Goal: Task Accomplishment & Management: Use online tool/utility

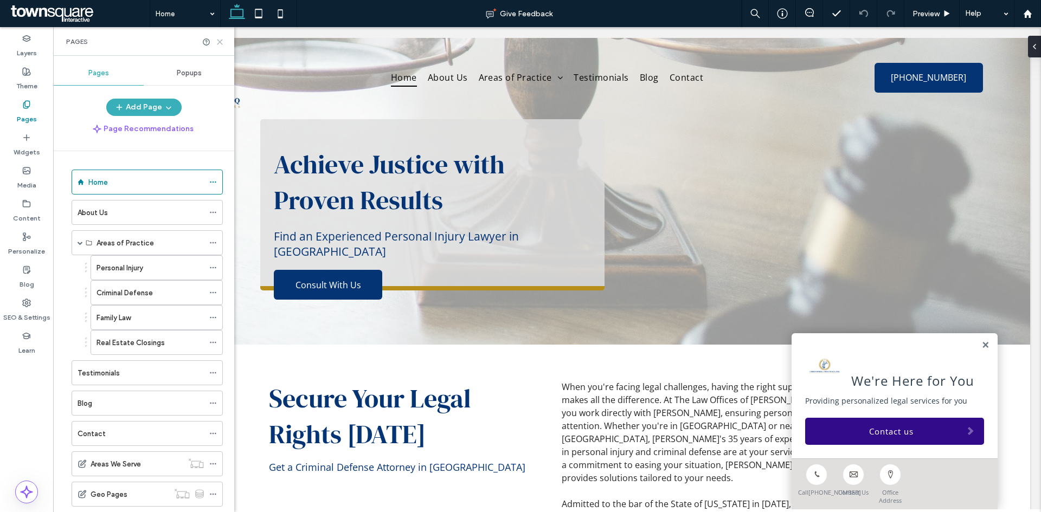
click at [218, 42] on icon at bounding box center [220, 42] width 8 height 8
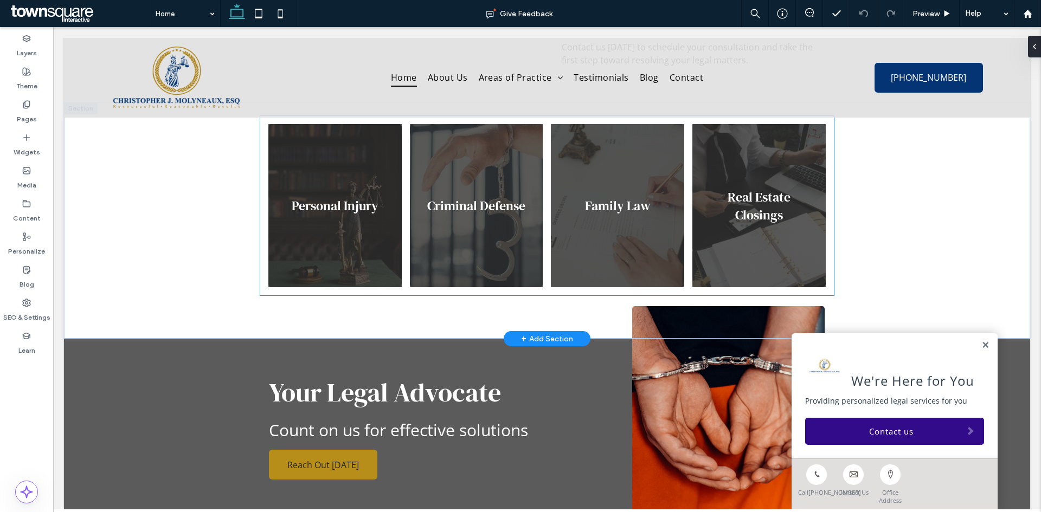
scroll to position [542, 0]
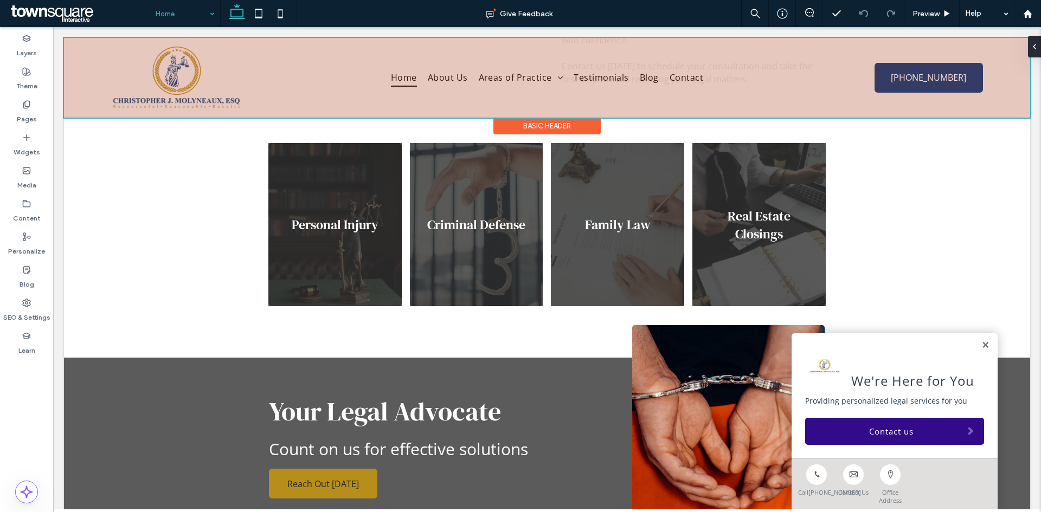
click at [530, 75] on div at bounding box center [547, 78] width 966 height 80
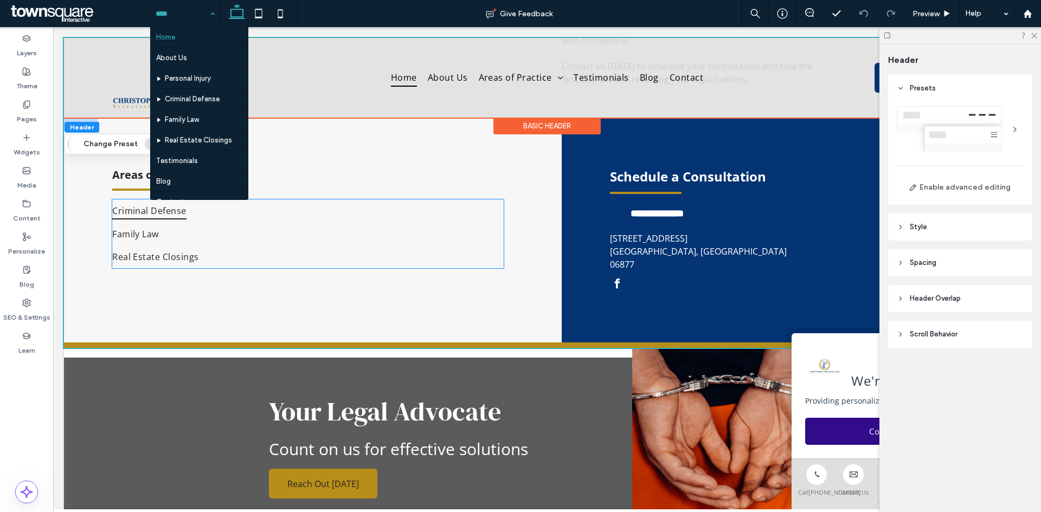
click at [201, 221] on link "Criminal Defense" at bounding box center [307, 211] width 391 height 23
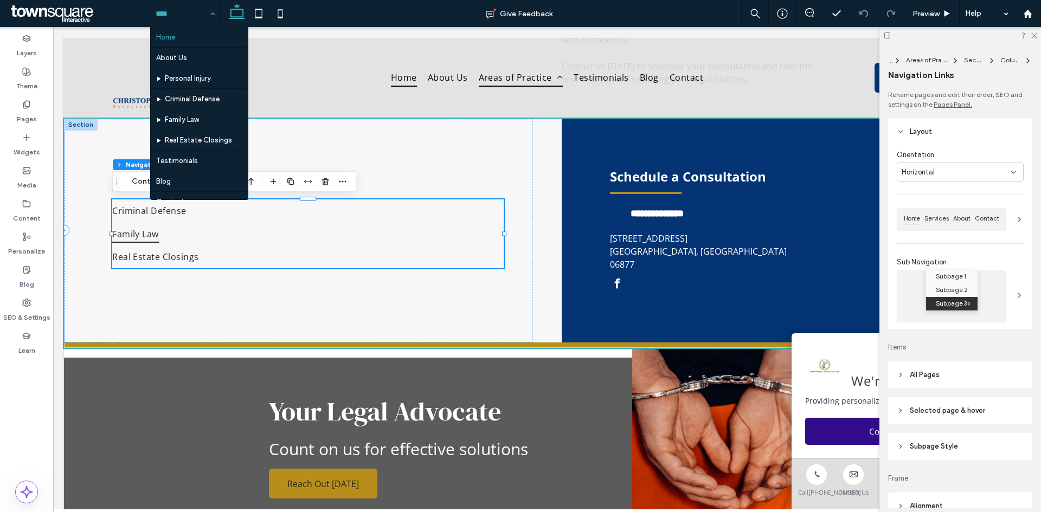
type input "***"
type input "****"
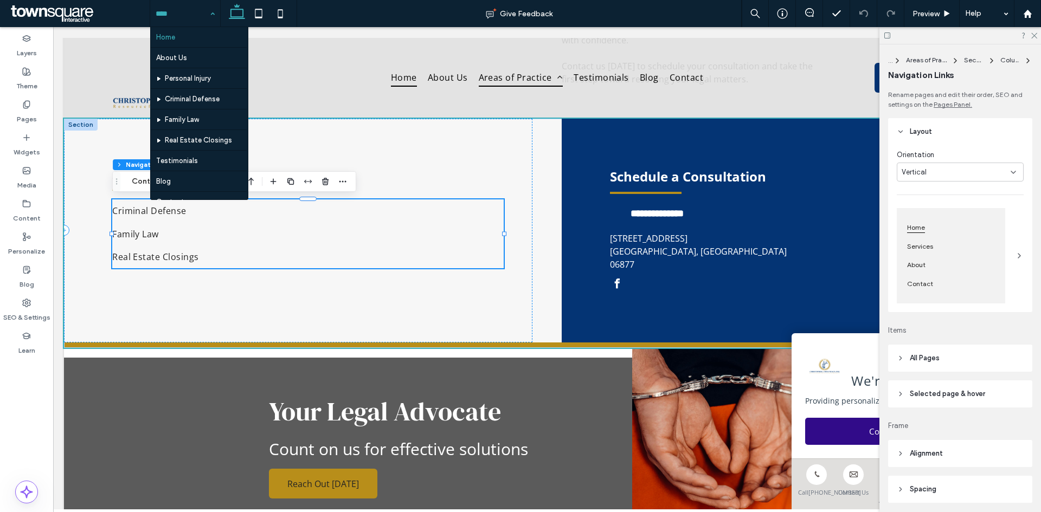
click at [213, 11] on div "Home About Us Personal Injury Criminal Defense Family Law Real Estate Closings …" at bounding box center [185, 13] width 70 height 27
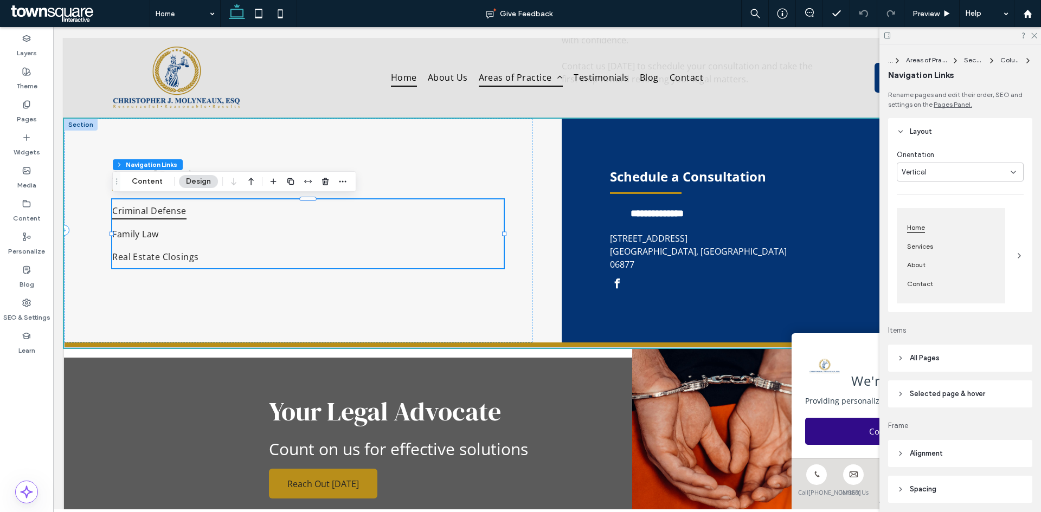
click at [119, 212] on span "Criminal Defense" at bounding box center [149, 210] width 74 height 17
click at [217, 229] on link "Family Law" at bounding box center [307, 233] width 391 height 23
click at [939, 170] on div "Vertical" at bounding box center [956, 172] width 109 height 11
click at [966, 172] on div "Vertical" at bounding box center [956, 172] width 109 height 11
click at [1016, 255] on icon at bounding box center [1019, 256] width 9 height 9
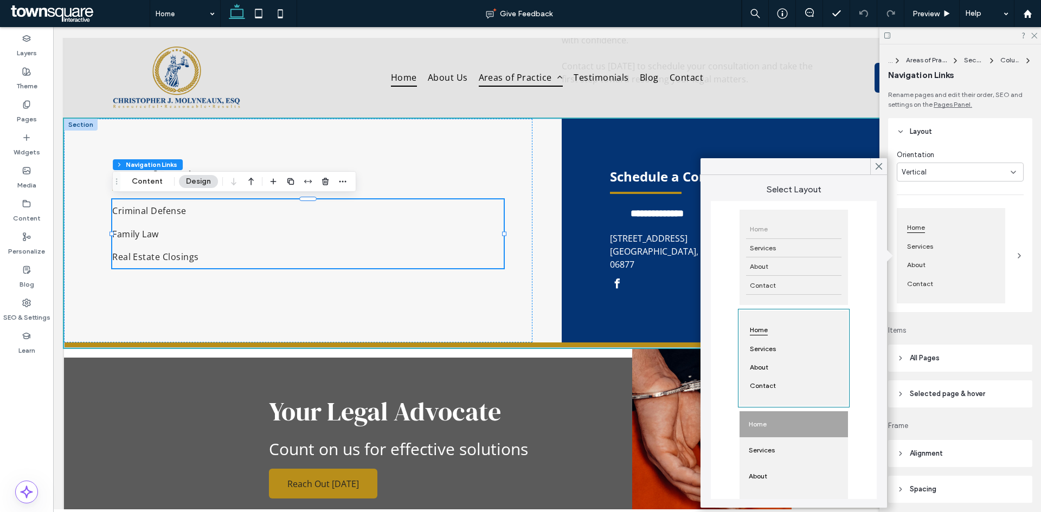
click at [1016, 255] on icon at bounding box center [1019, 256] width 9 height 9
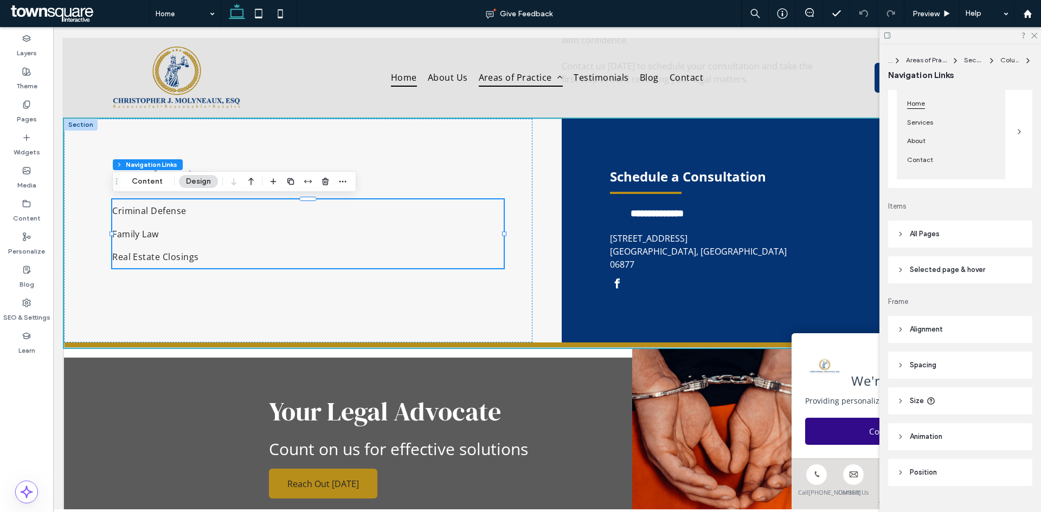
scroll to position [146, 0]
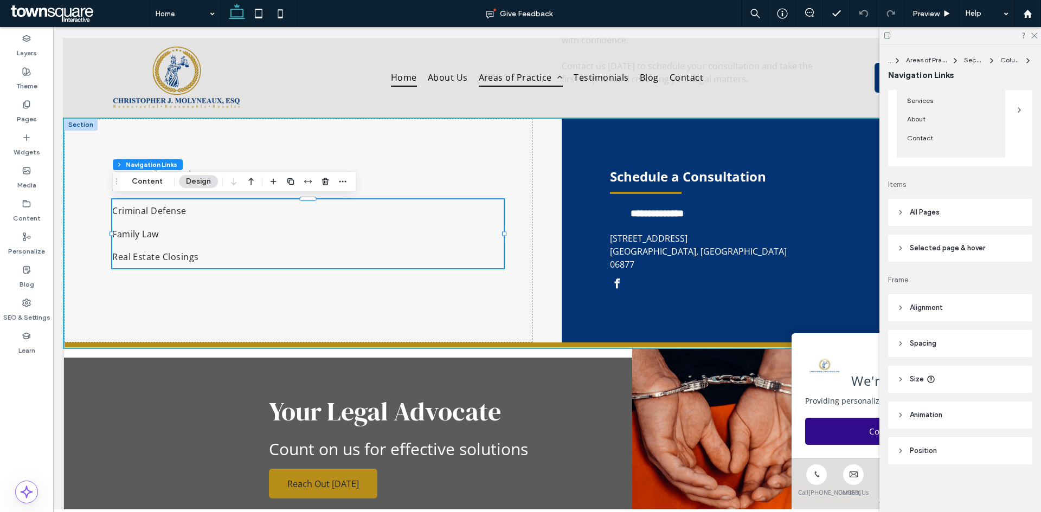
click at [899, 210] on use at bounding box center [900, 212] width 2 height 4
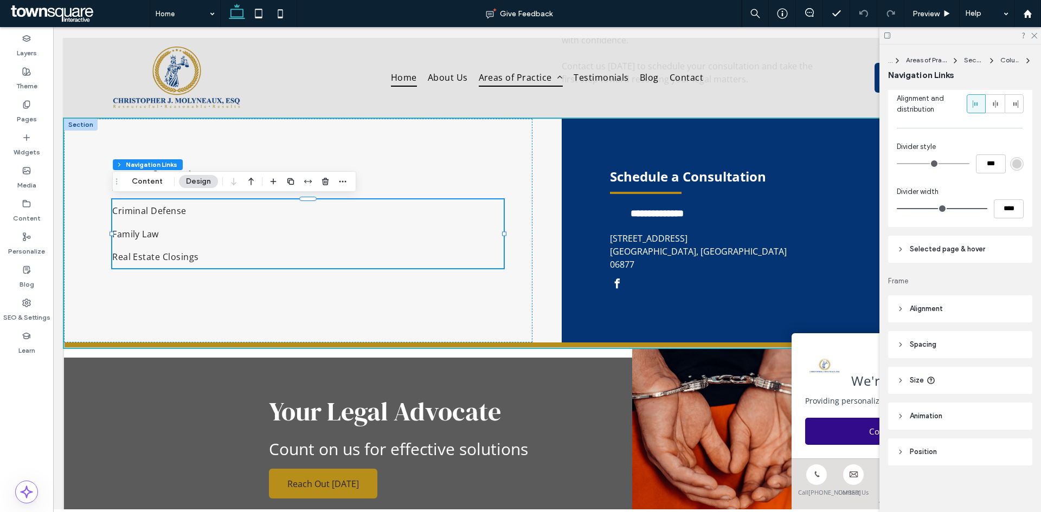
scroll to position [385, 0]
click at [150, 182] on button "Content" at bounding box center [147, 181] width 45 height 13
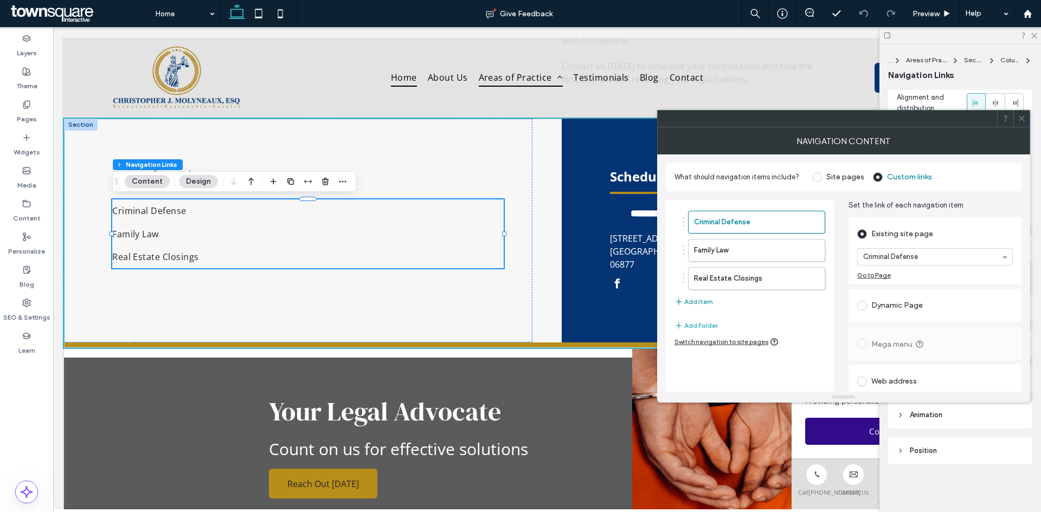
click at [689, 300] on button "Add Item" at bounding box center [693, 301] width 38 height 13
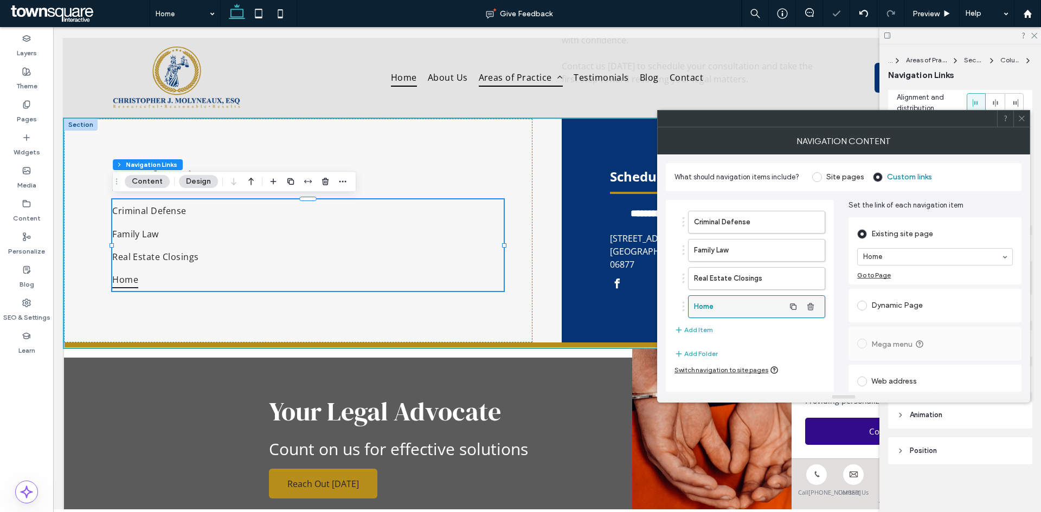
click at [735, 307] on label "Home" at bounding box center [739, 307] width 91 height 22
click at [705, 305] on label "Home" at bounding box center [739, 307] width 91 height 22
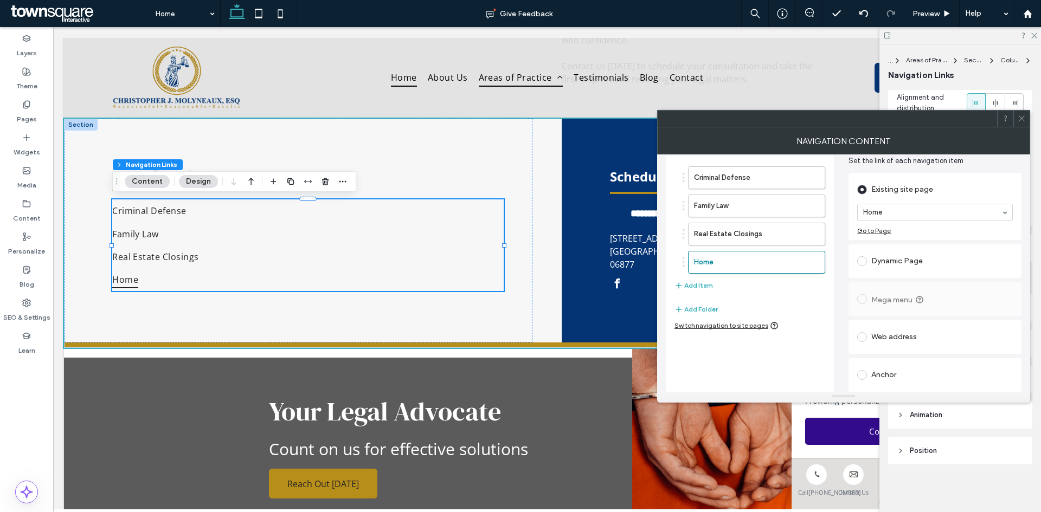
scroll to position [0, 0]
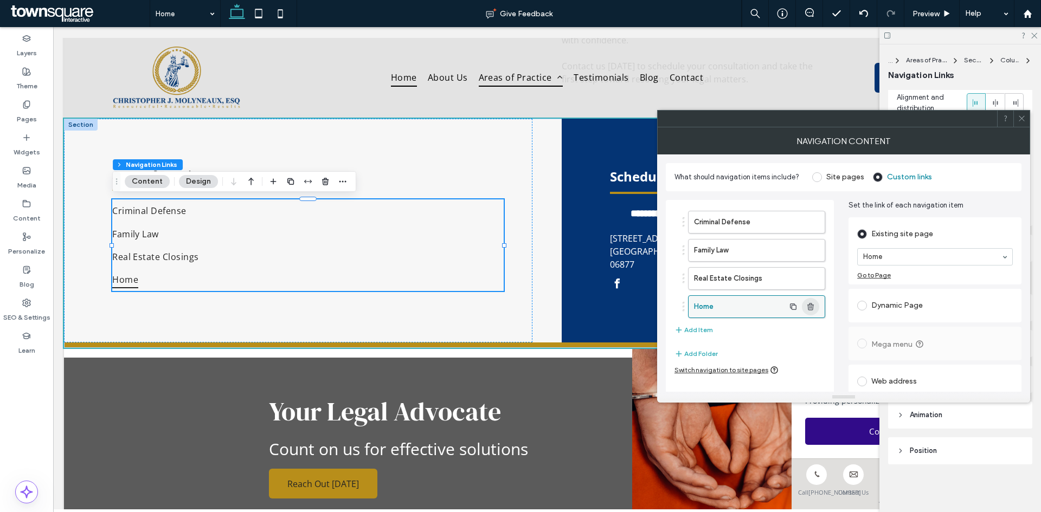
click at [812, 312] on span "button" at bounding box center [810, 306] width 17 height 17
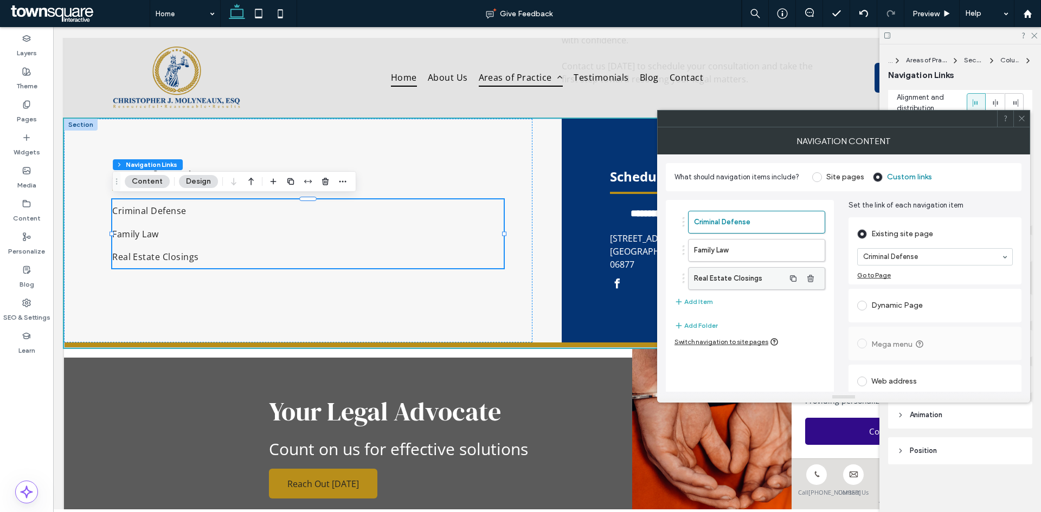
click at [726, 274] on label "Real Estate Closings" at bounding box center [739, 279] width 91 height 22
click at [792, 280] on use "button" at bounding box center [793, 278] width 7 height 7
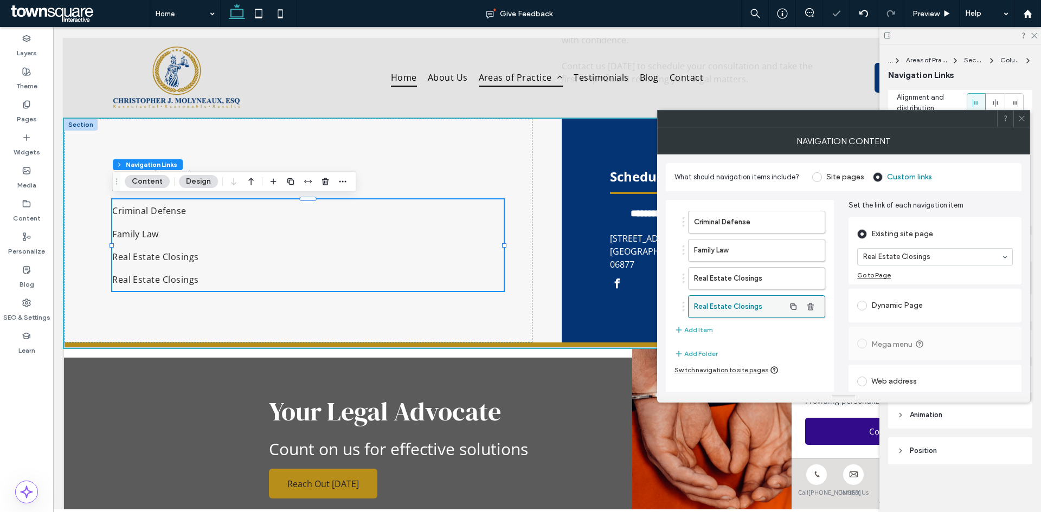
click at [775, 306] on label "Real Estate Closings" at bounding box center [739, 307] width 91 height 22
click at [749, 306] on label "Real Estate Closings" at bounding box center [739, 307] width 91 height 22
click at [170, 280] on span "Real Estate Closings" at bounding box center [155, 279] width 87 height 17
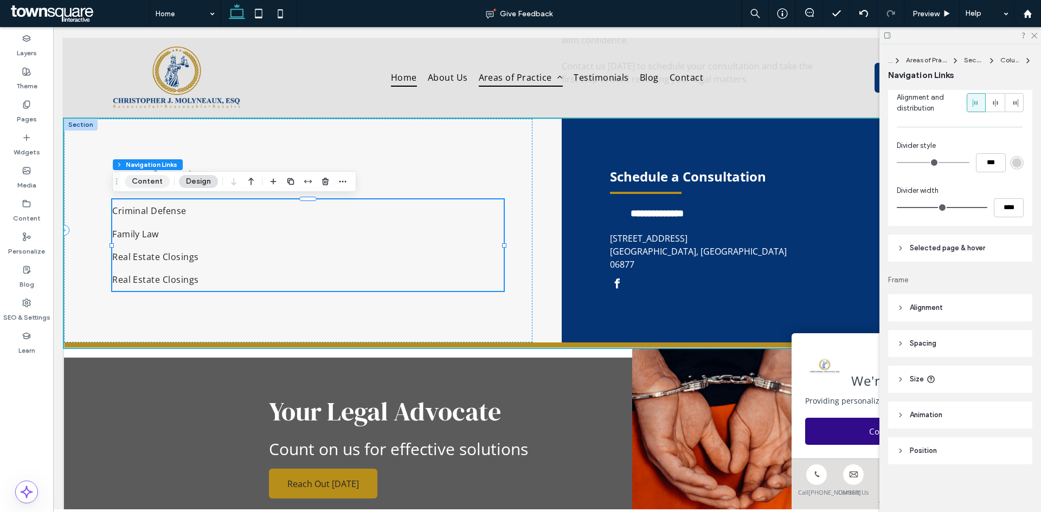
click at [147, 183] on button "Content" at bounding box center [147, 181] width 45 height 13
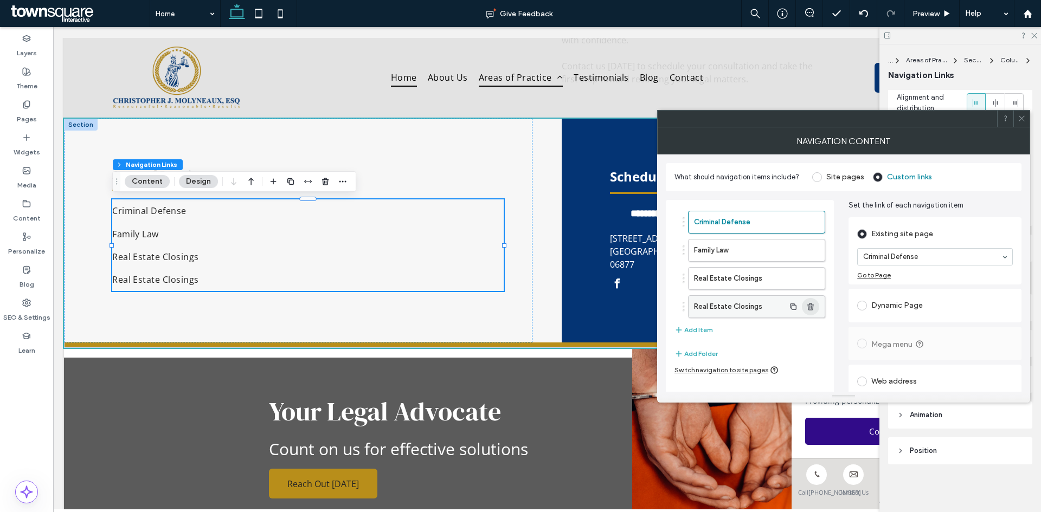
click at [809, 306] on icon "button" at bounding box center [810, 307] width 9 height 9
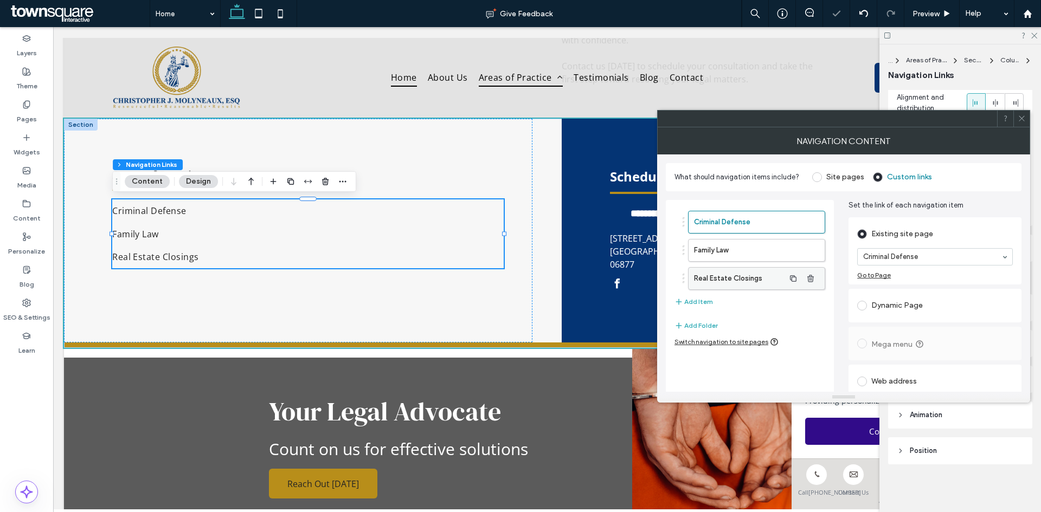
click at [759, 284] on label "Real Estate Closings" at bounding box center [739, 279] width 91 height 22
click at [818, 177] on span at bounding box center [817, 177] width 10 height 10
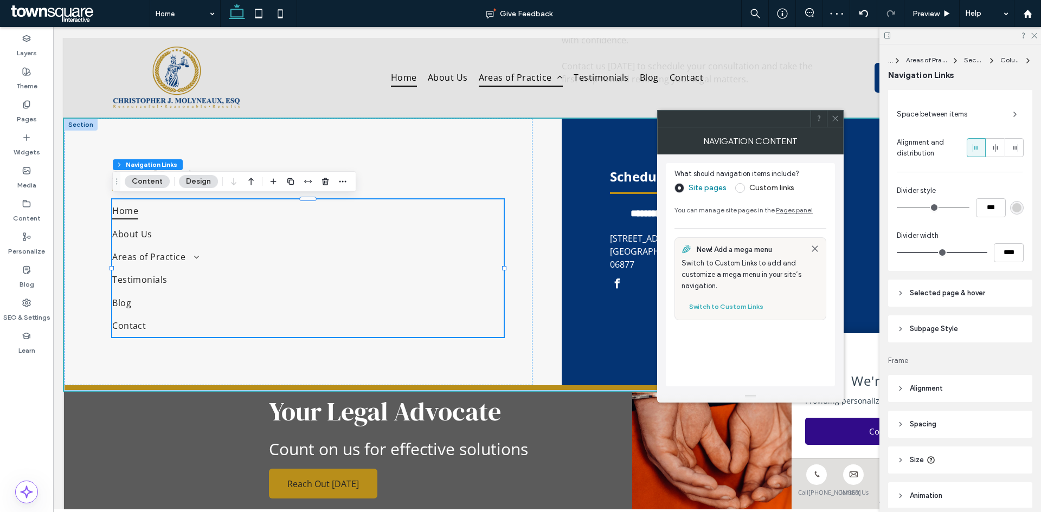
scroll to position [430, 0]
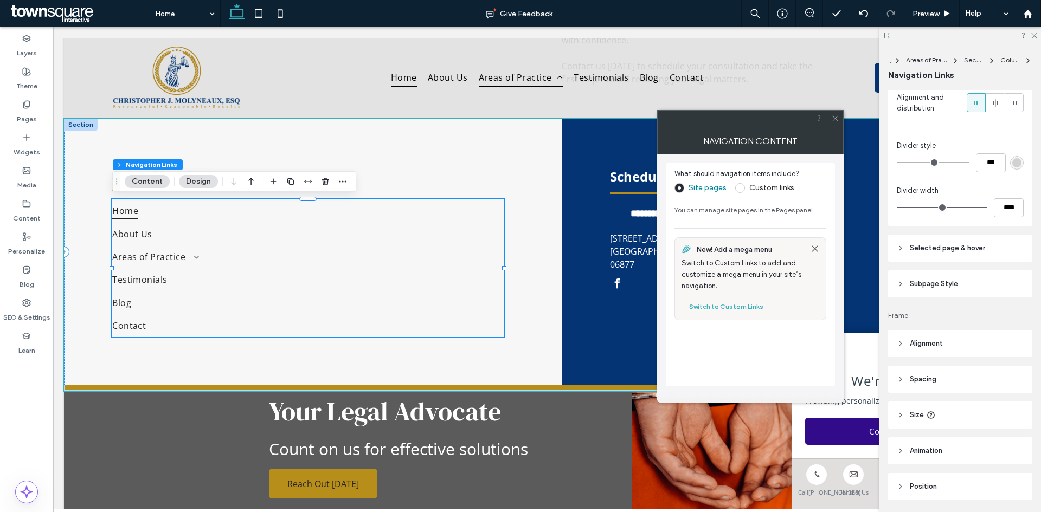
click at [741, 186] on span at bounding box center [740, 188] width 10 height 10
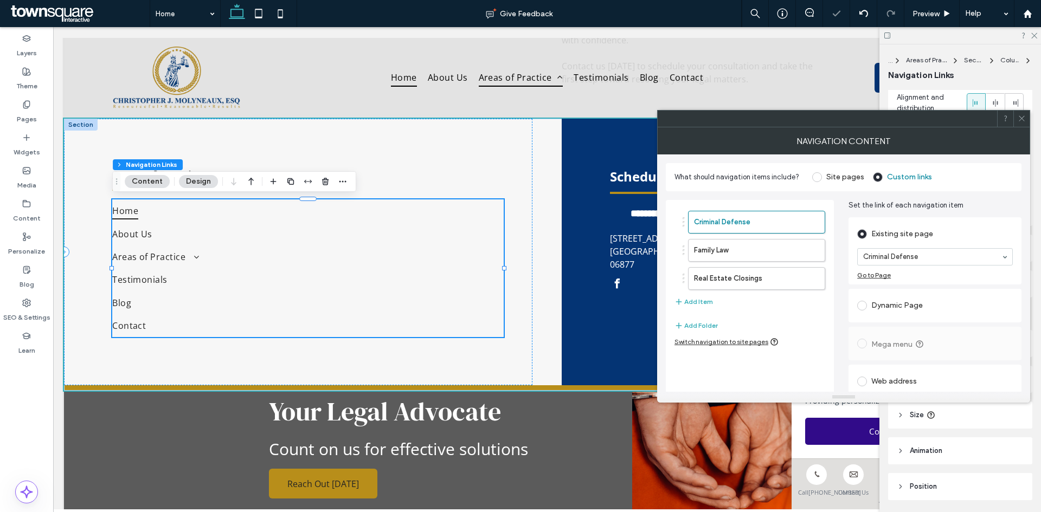
scroll to position [385, 0]
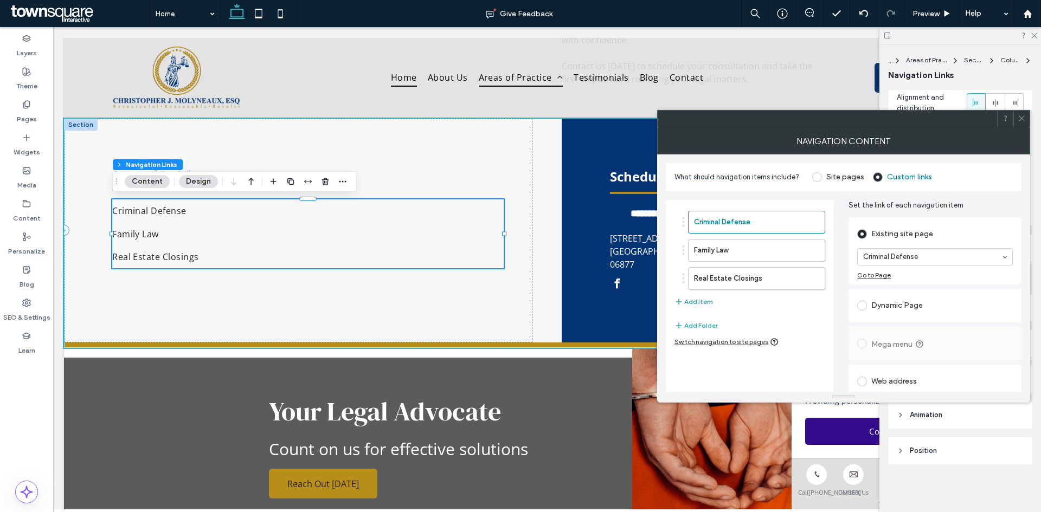
click at [697, 303] on button "Add Item" at bounding box center [693, 301] width 38 height 13
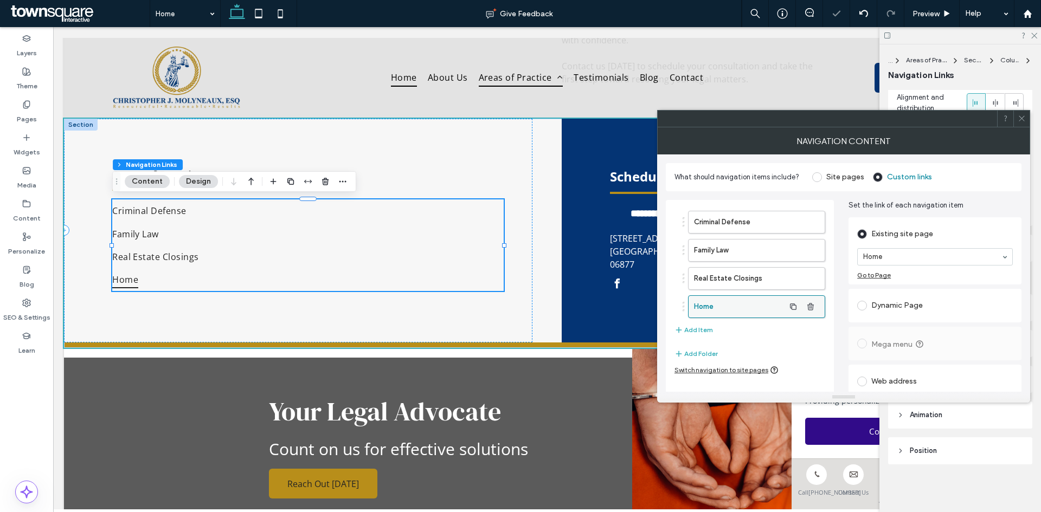
click at [727, 309] on label "Home" at bounding box center [739, 307] width 91 height 22
click at [709, 307] on label "Home" at bounding box center [739, 307] width 91 height 22
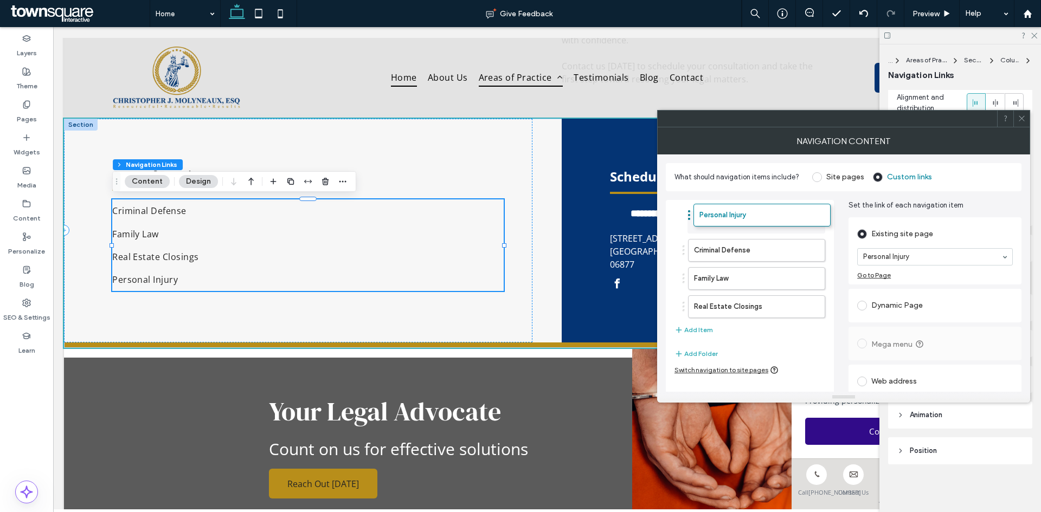
drag, startPoint x: 684, startPoint y: 305, endPoint x: 689, endPoint y: 213, distance: 91.8
click at [718, 248] on label "Criminal Defense" at bounding box center [739, 251] width 91 height 22
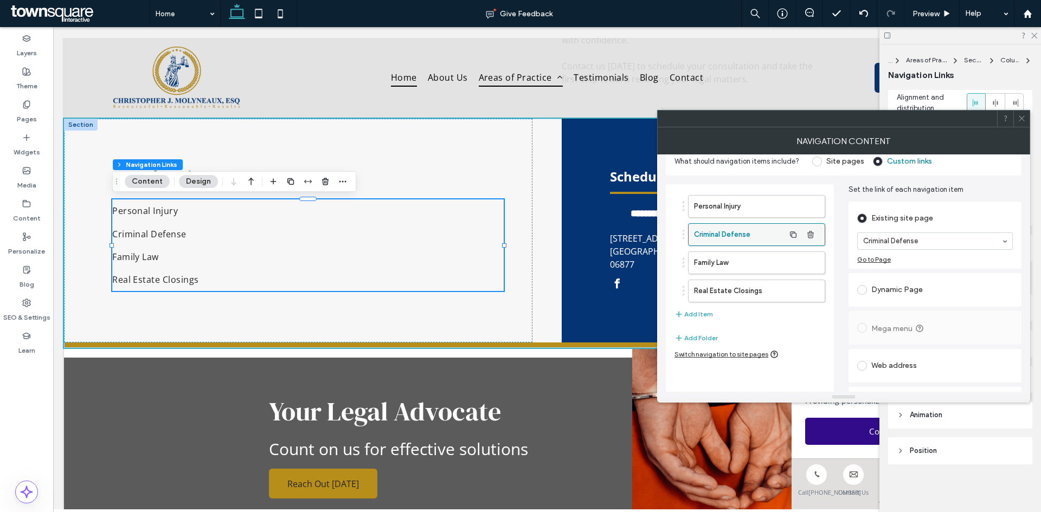
scroll to position [0, 0]
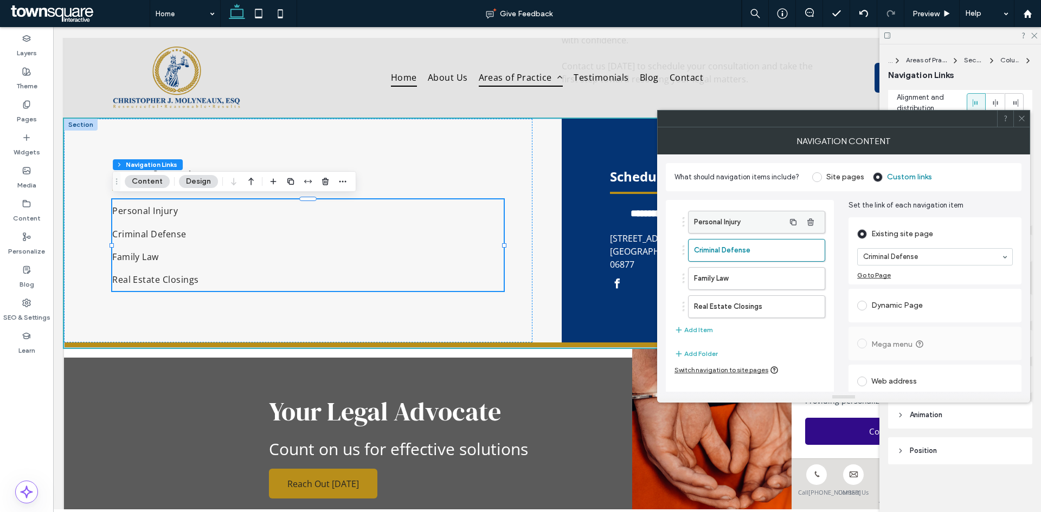
click at [731, 218] on label "Personal Injury" at bounding box center [739, 222] width 91 height 22
